Goal: Use online tool/utility

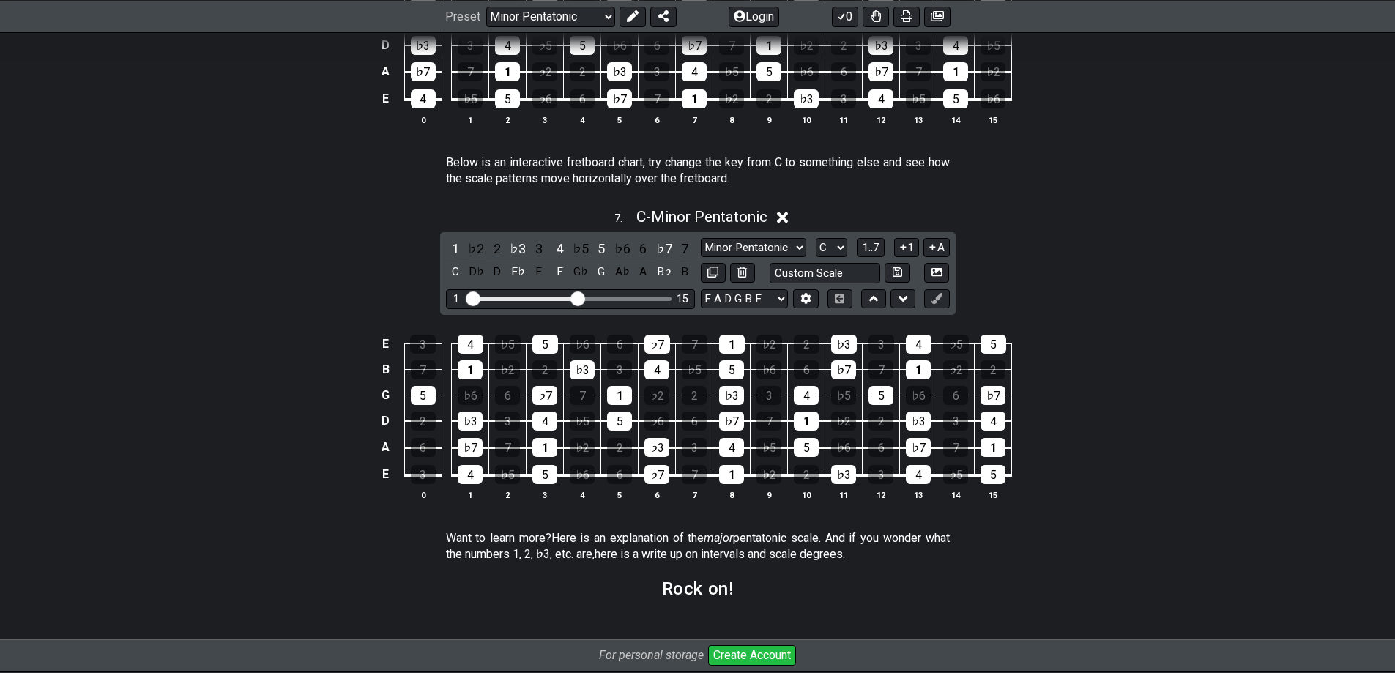
scroll to position [1905, 0]
click at [759, 243] on select "Minor Pentatonic New Scale Minor Pentatonic Major Pentatonic Minor Blues Major …" at bounding box center [753, 249] width 105 height 20
select select "Major Pentatonic"
click at [701, 239] on select "Minor Pentatonic New Scale Minor Pentatonic Major Pentatonic Minor Blues Major …" at bounding box center [753, 249] width 105 height 20
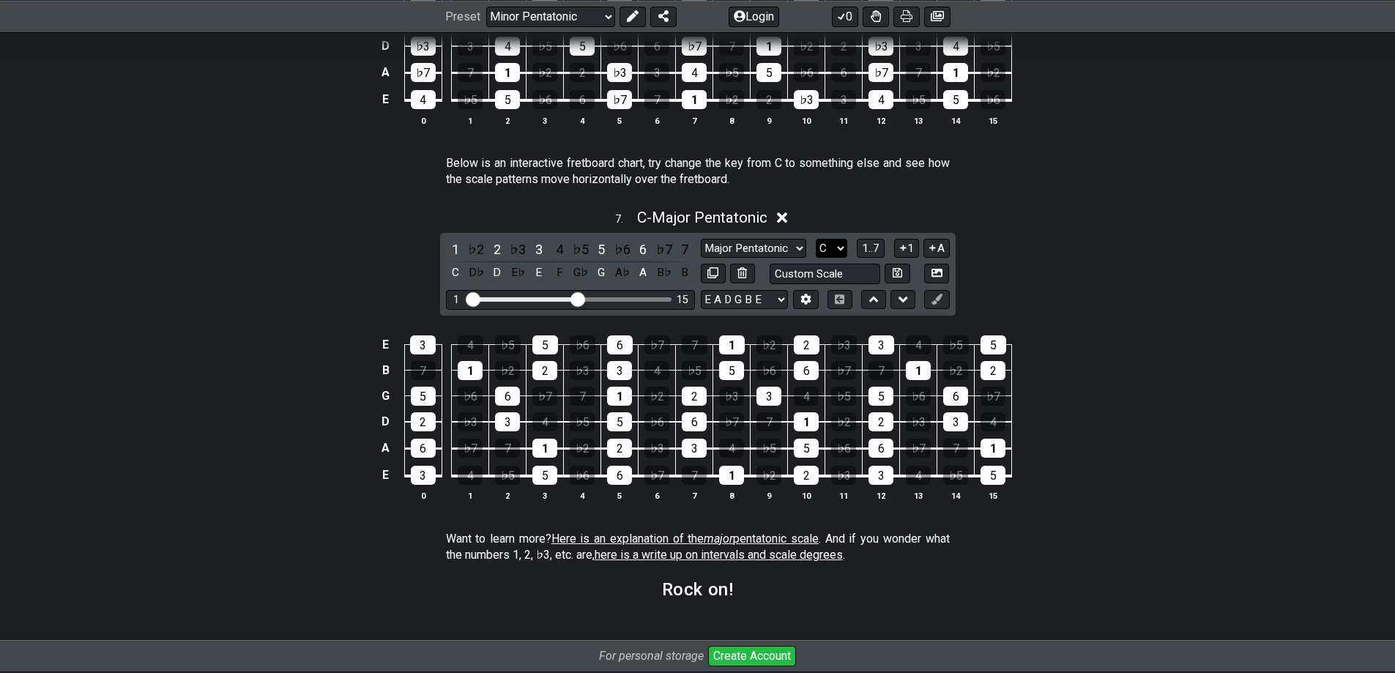
click at [838, 247] on select "A♭ A A♯ B♭ B C C♯ D♭ D D♯ E♭ E F F♯ G♭ G G♯" at bounding box center [831, 249] width 31 height 20
click at [816, 239] on select "A♭ A A♯ B♭ B C C♯ D♭ D D♯ E♭ E F F♯ G♭ G G♯" at bounding box center [831, 249] width 31 height 20
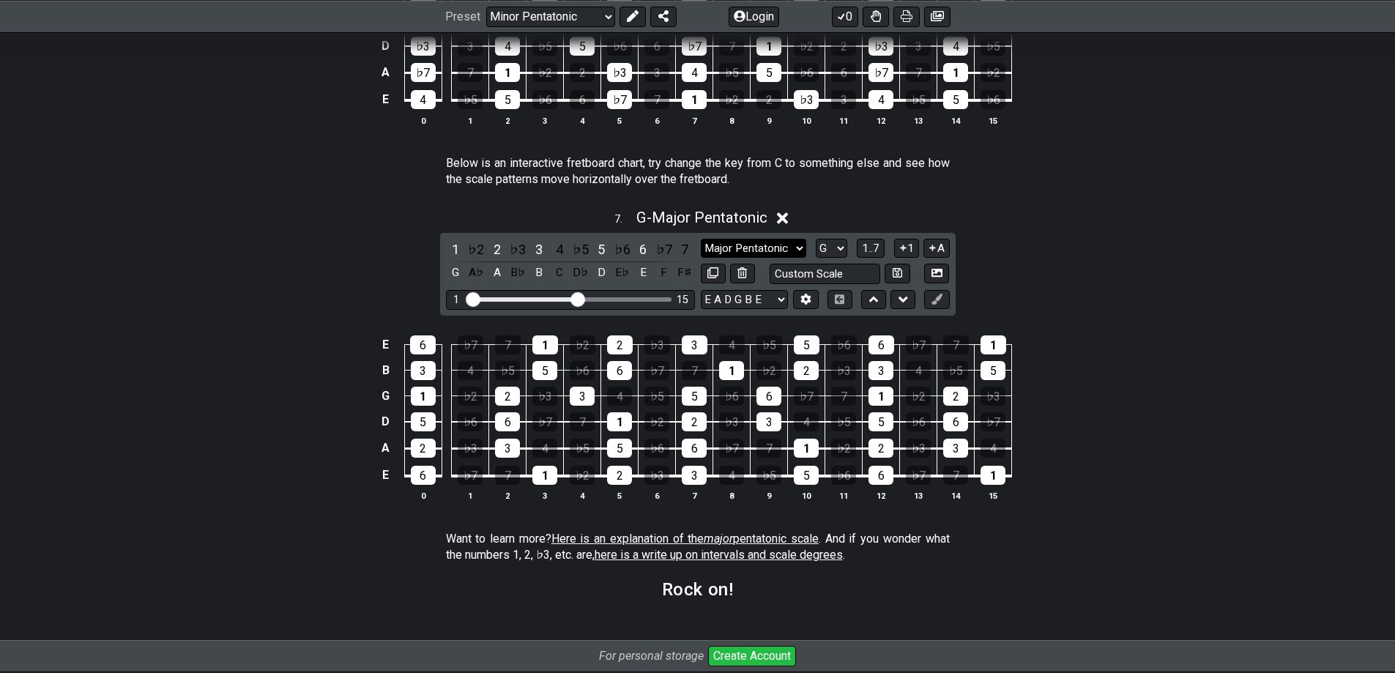
click at [779, 247] on select "Minor Pentatonic New Scale Minor Pentatonic Major Pentatonic Minor Blues Major …" at bounding box center [753, 249] width 105 height 20
click at [829, 246] on select "A♭ A A♯ B♭ B C C♯ D♭ D D♯ E♭ E F F♯ G♭ G G♯" at bounding box center [831, 249] width 31 height 20
select select "C"
click at [816, 239] on select "A♭ A A♯ B♭ B C C♯ D♭ D D♯ E♭ E F F♯ G♭ G G♯" at bounding box center [831, 249] width 31 height 20
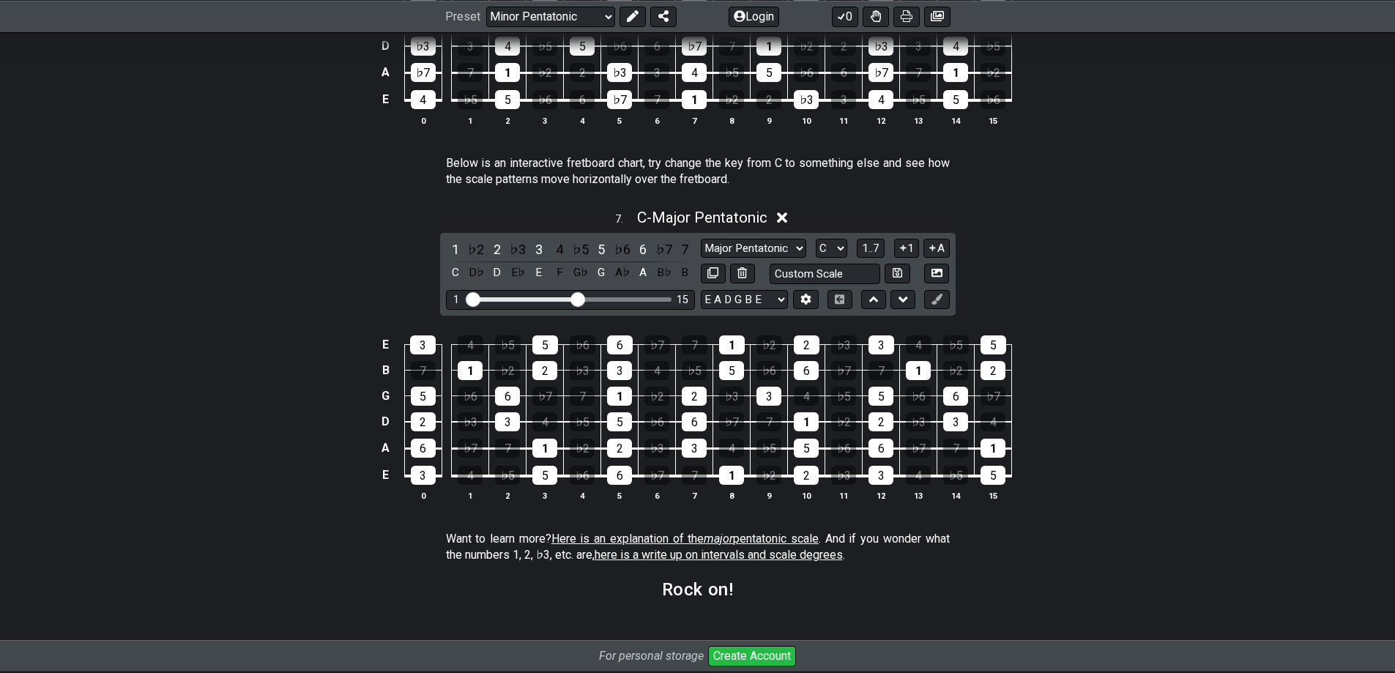
click at [1160, 455] on div "E 3 4 ♭5 5 ♭6 6 ♭7 7 1 ♭2 2 ♭3 3 4 ♭5 5 B 7 1 ♭2 2 ♭3 3 4 ♭5 5 ♭6 6 ♭7 7 1 ♭2 2…" at bounding box center [697, 419] width 1395 height 206
click at [1078, 226] on div "7 . C - Major Pentatonic" at bounding box center [697, 214] width 1395 height 28
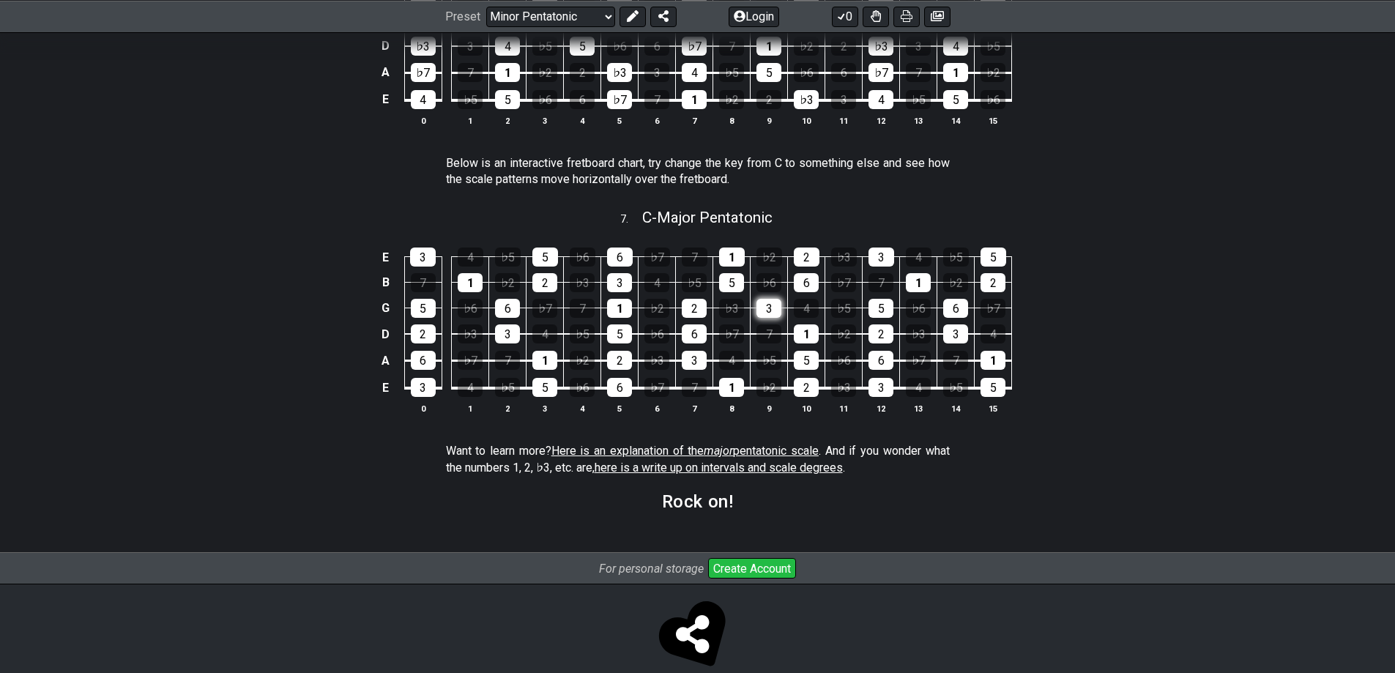
scroll to position [1929, 0]
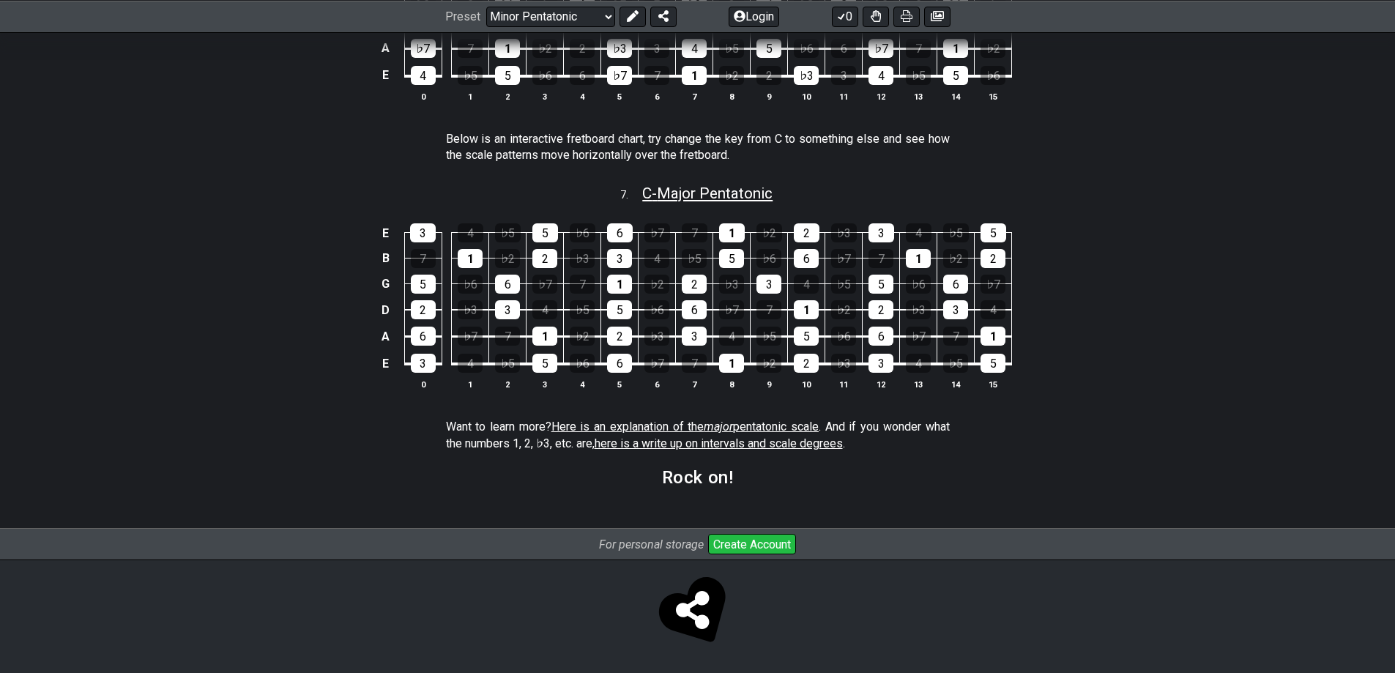
click at [732, 185] on span "C - Major Pentatonic" at bounding box center [707, 194] width 130 height 18
select select "Major Pentatonic"
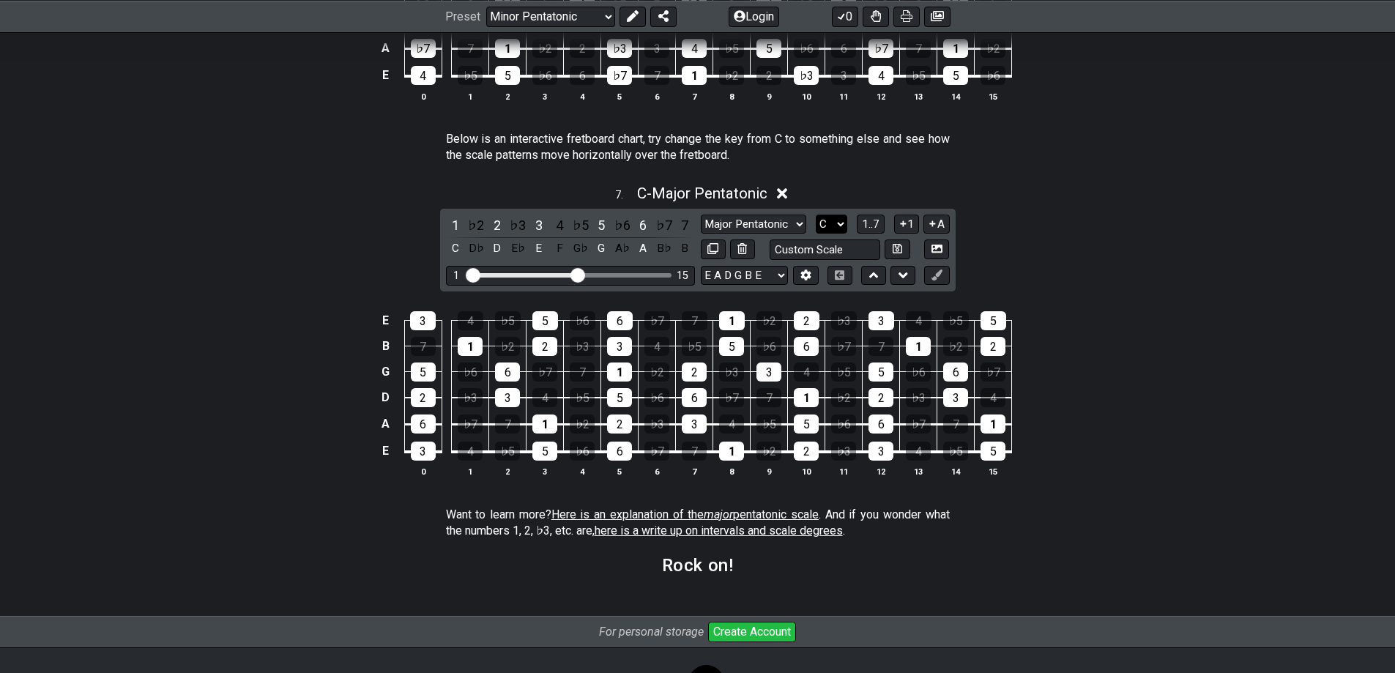
click at [830, 220] on select "A♭ A A♯ B♭ B C C♯ D♭ D D♯ E♭ E F F♯ G♭ G G♯" at bounding box center [831, 225] width 31 height 20
select select "G"
click at [816, 215] on select "A♭ A A♯ B♭ B C C♯ D♭ D D♯ E♭ E F F♯ G♭ G G♯" at bounding box center [831, 225] width 31 height 20
